Goal: Transaction & Acquisition: Download file/media

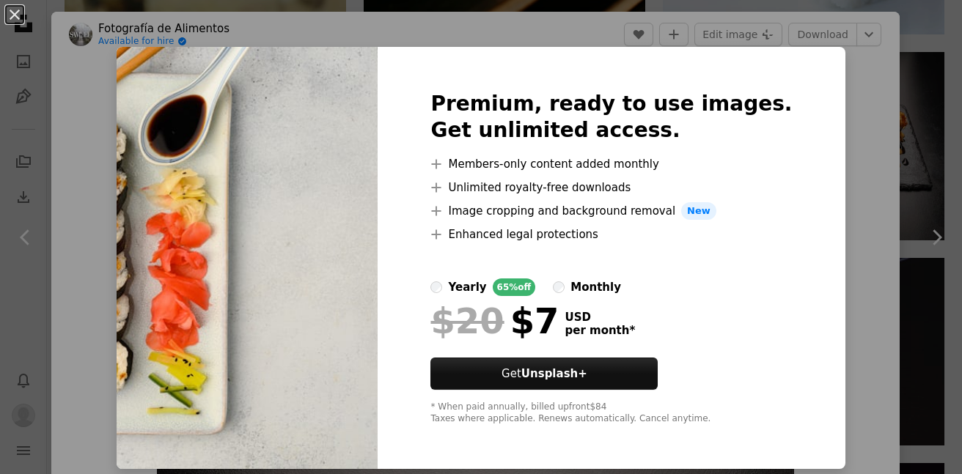
scroll to position [3699, 0]
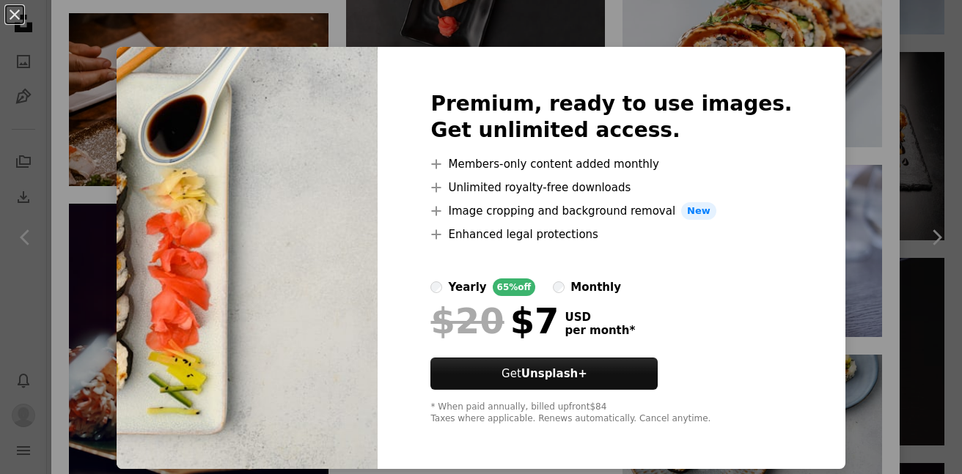
click at [664, 43] on div "An X shape Premium, ready to use images. Get unlimited access. A plus sign Memb…" at bounding box center [481, 237] width 962 height 474
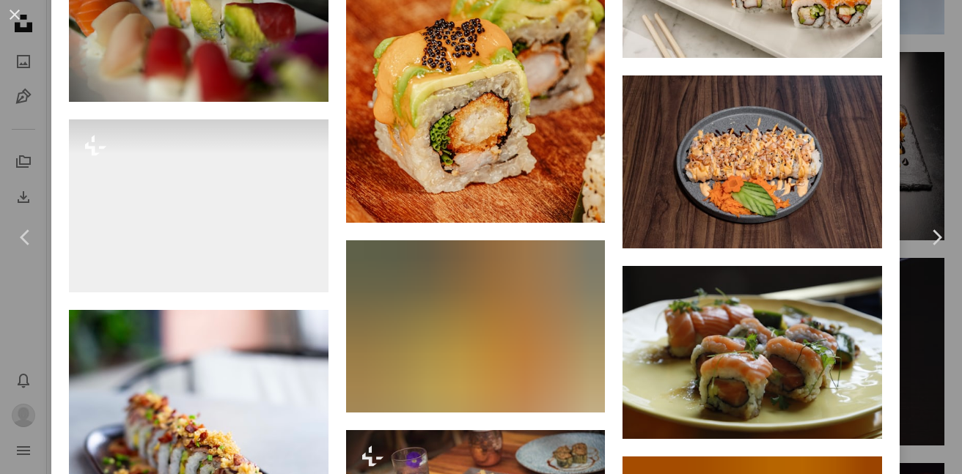
scroll to position [10462, 0]
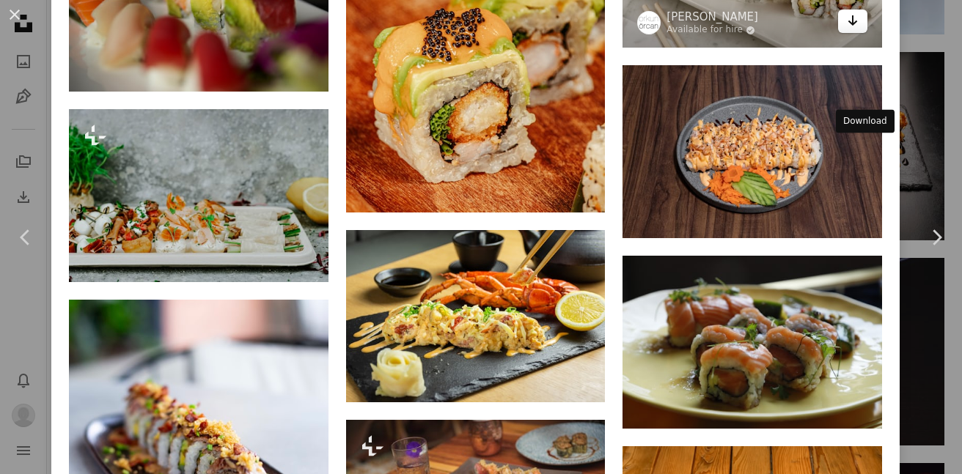
click at [858, 29] on icon "Arrow pointing down" at bounding box center [853, 21] width 12 height 18
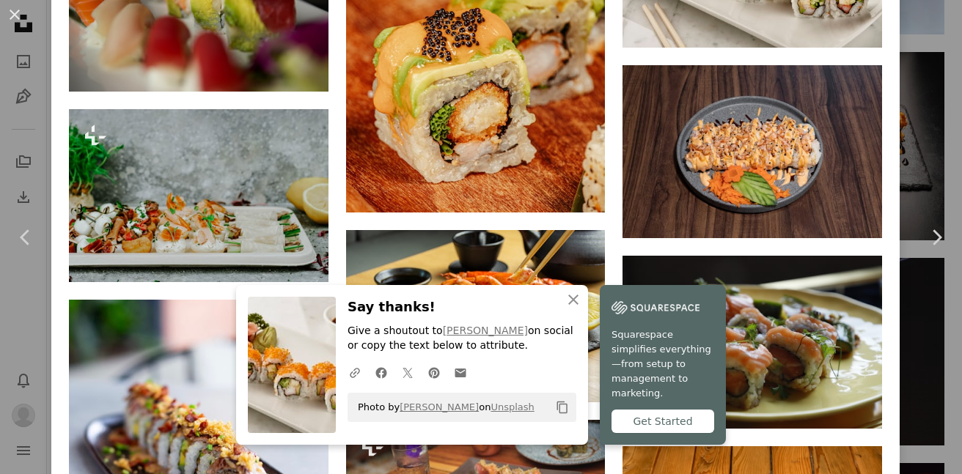
drag, startPoint x: 290, startPoint y: 366, endPoint x: 990, endPoint y: 170, distance: 726.9
click at [572, 305] on icon "An X shape" at bounding box center [573, 300] width 18 height 18
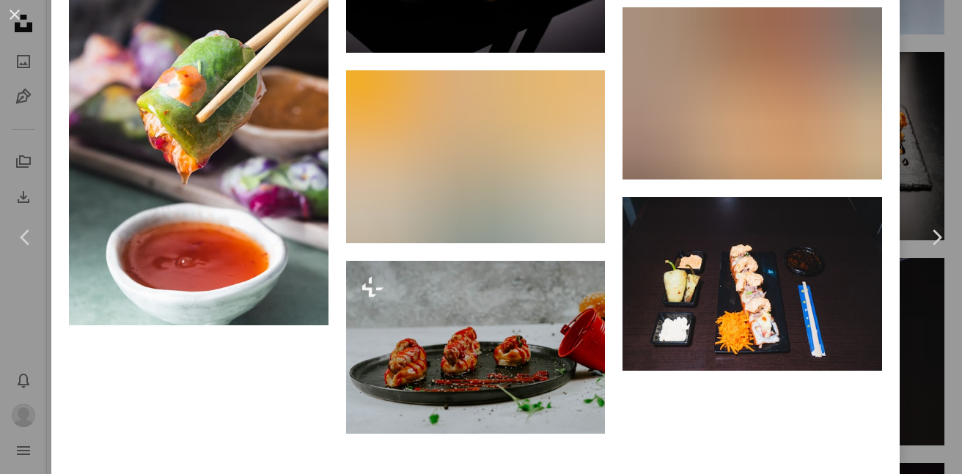
scroll to position [16304, 0]
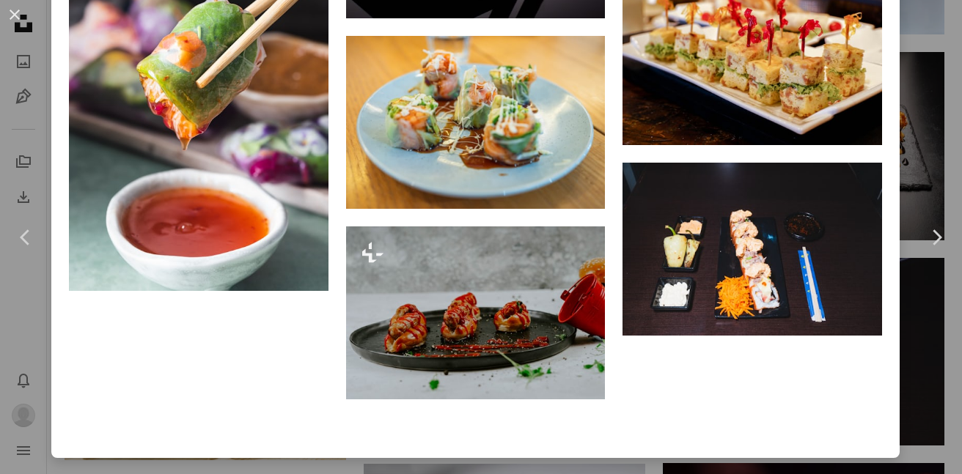
drag, startPoint x: 182, startPoint y: 223, endPoint x: 63, endPoint y: 1, distance: 251.9
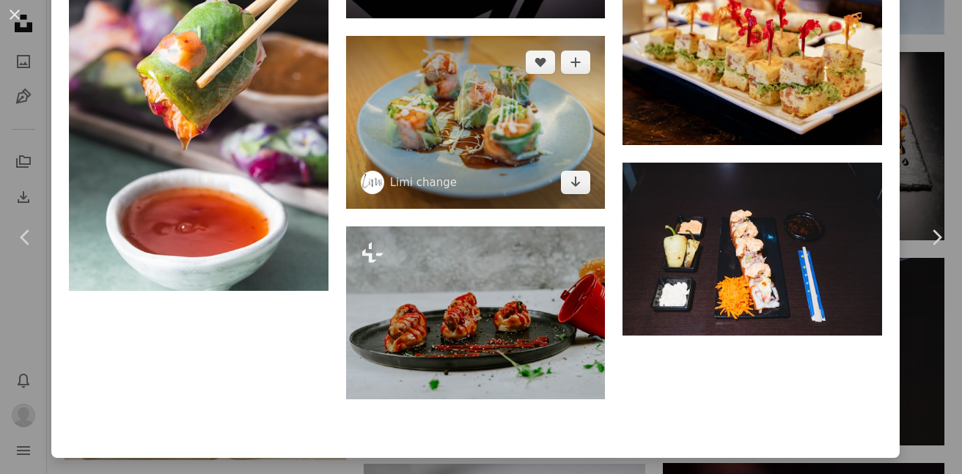
scroll to position [16375, 0]
